Goal: Task Accomplishment & Management: Complete application form

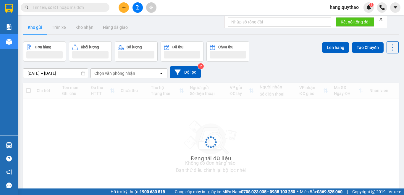
click at [126, 7] on button at bounding box center [124, 7] width 10 height 10
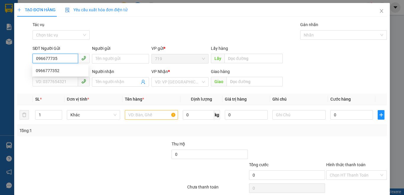
type input "0966777352"
drag, startPoint x: 39, startPoint y: 68, endPoint x: 68, endPoint y: 93, distance: 38.0
click at [39, 68] on div "0966777352" at bounding box center [60, 70] width 49 height 7
type input "0968592817"
type input "0344615257"
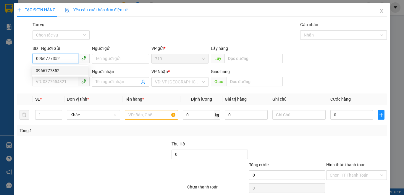
type input "BẾN CAM"
type input "0966777352"
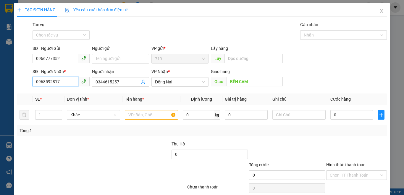
click at [73, 81] on input "0968592817" at bounding box center [56, 81] width 46 height 9
type input "0"
type input "0387867179"
click at [121, 84] on input "0344615257" at bounding box center [118, 81] width 44 height 7
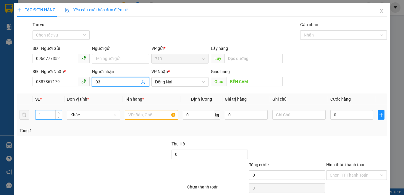
type input "0"
click at [50, 115] on input "number" at bounding box center [49, 114] width 26 height 9
type input "1"
click at [156, 115] on input "text" at bounding box center [151, 114] width 53 height 9
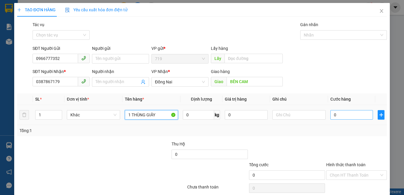
type input "1 THÙNG GIẤY"
click at [339, 115] on input "0" at bounding box center [352, 114] width 43 height 9
type input "5"
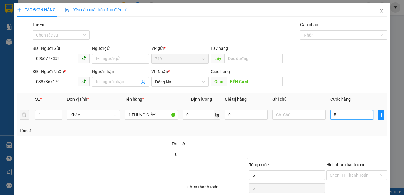
type input "50"
type input "500"
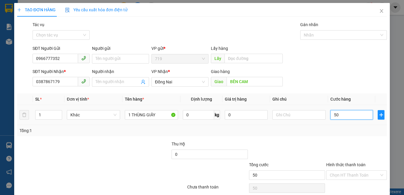
type input "500"
type input "5.000"
type input "50.000"
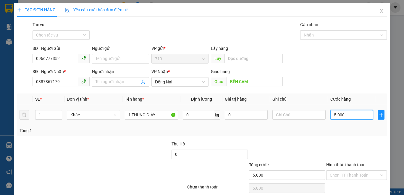
type input "50.000"
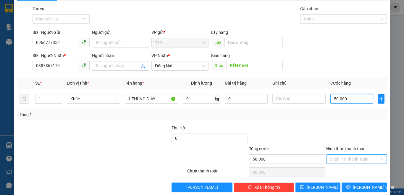
scroll to position [25, 0]
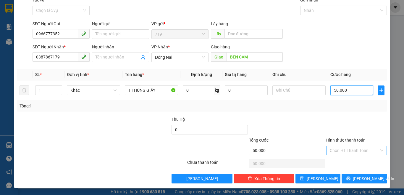
type input "50.000"
click at [347, 149] on input "Hình thức thanh toán" at bounding box center [354, 150] width 49 height 9
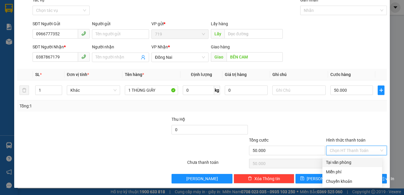
click at [340, 158] on div "Tại văn phòng" at bounding box center [353, 161] width 60 height 9
type input "0"
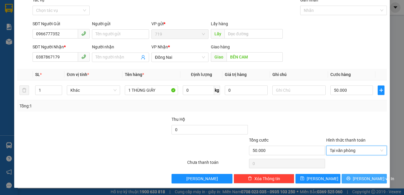
click at [357, 175] on button "Lưu và In" at bounding box center [364, 178] width 45 height 9
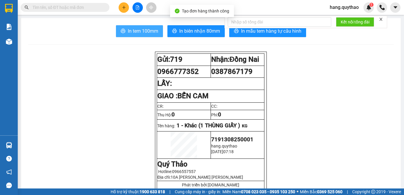
click at [136, 35] on button "In tem 100mm" at bounding box center [139, 31] width 47 height 12
